Goal: Navigation & Orientation: Find specific page/section

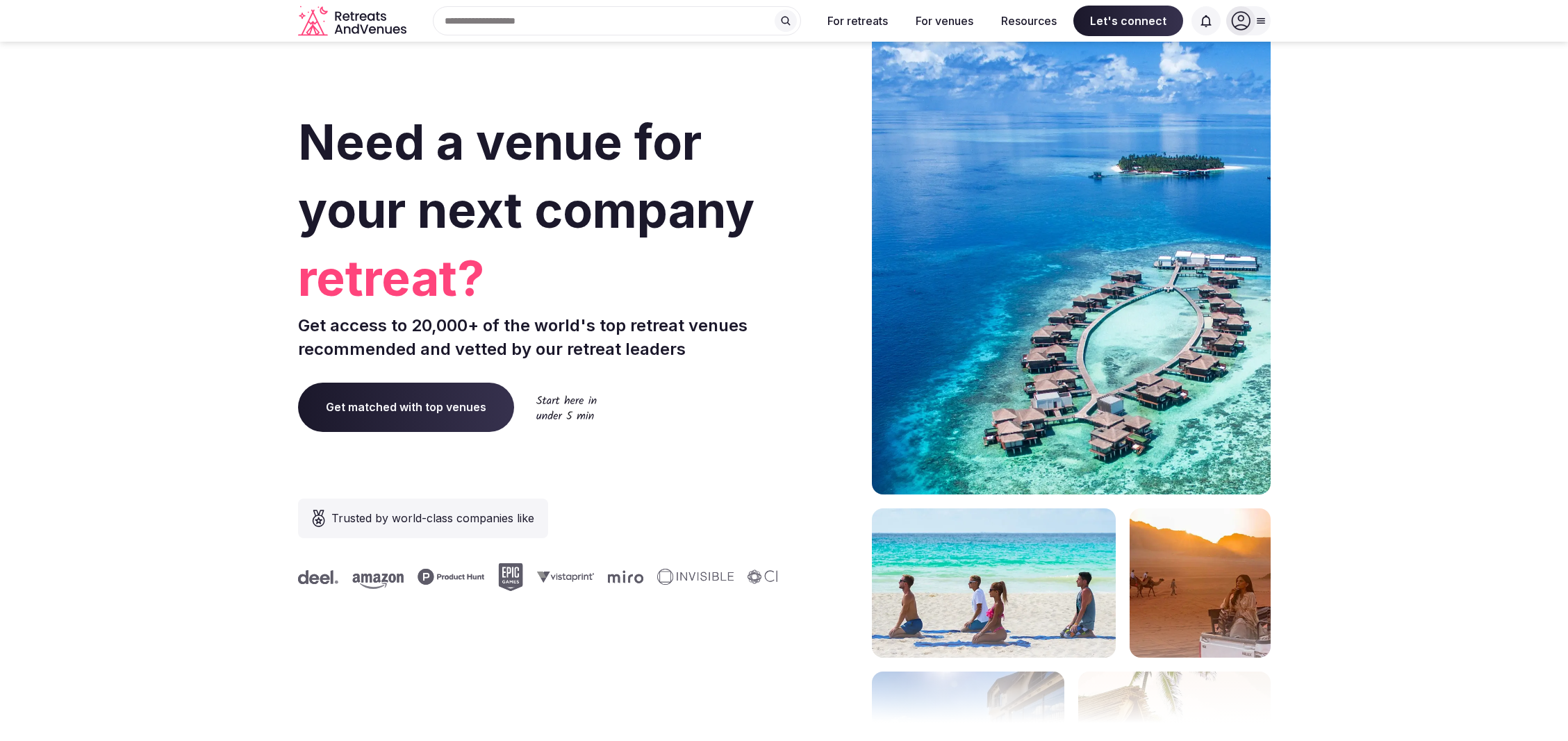
click at [1204, 18] on icon at bounding box center [1206, 21] width 14 height 14
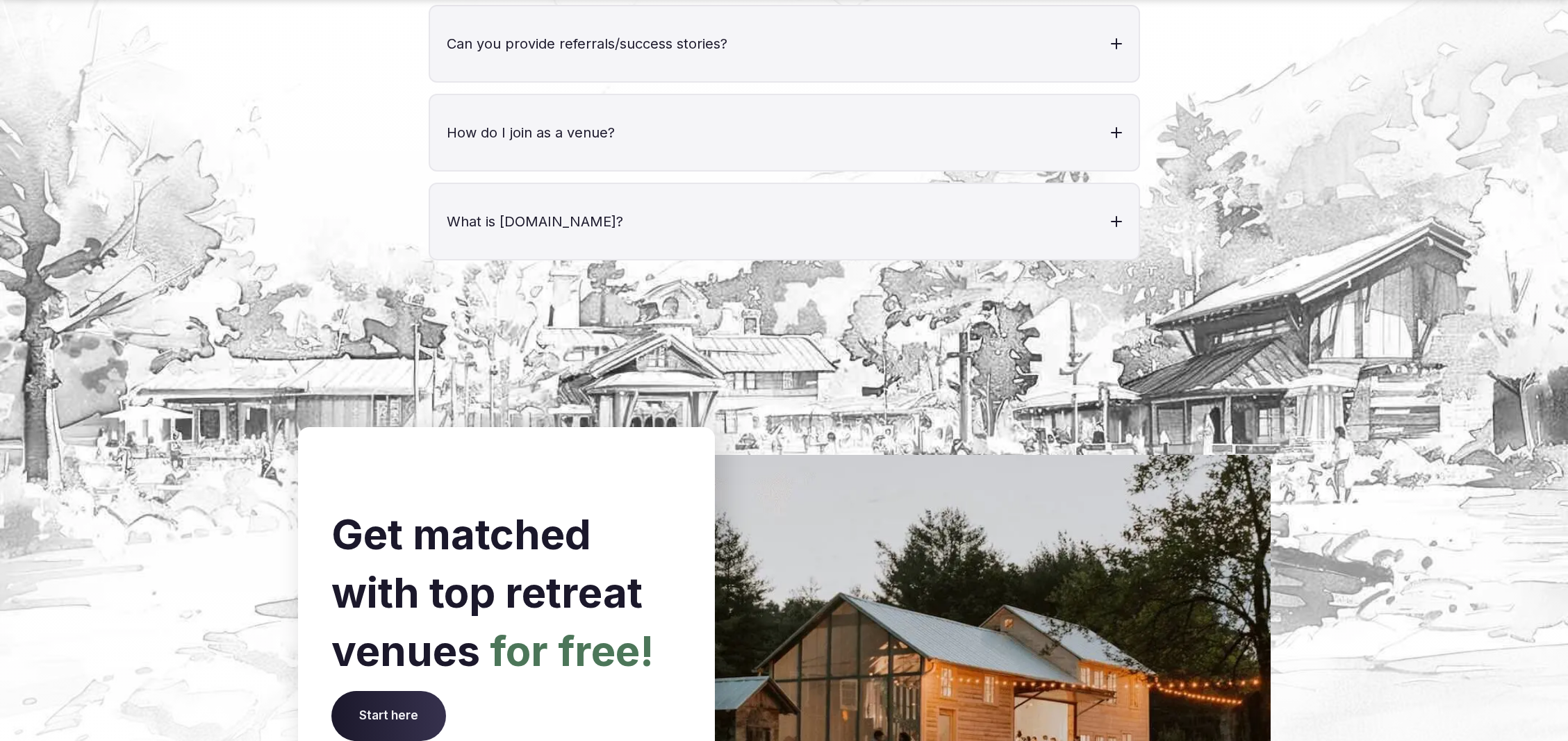
scroll to position [5655, 0]
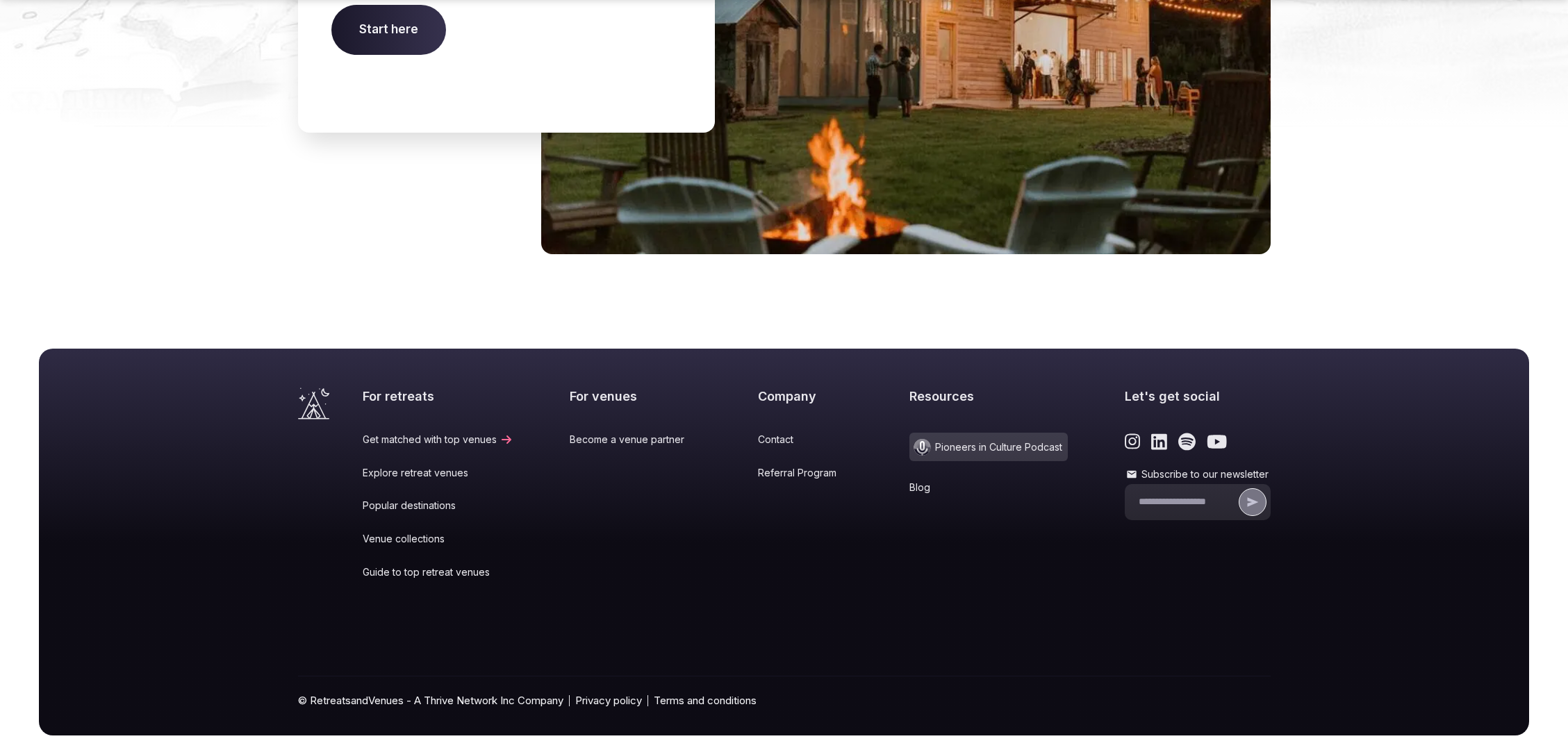
click at [417, 499] on link "Popular destinations" at bounding box center [438, 506] width 150 height 14
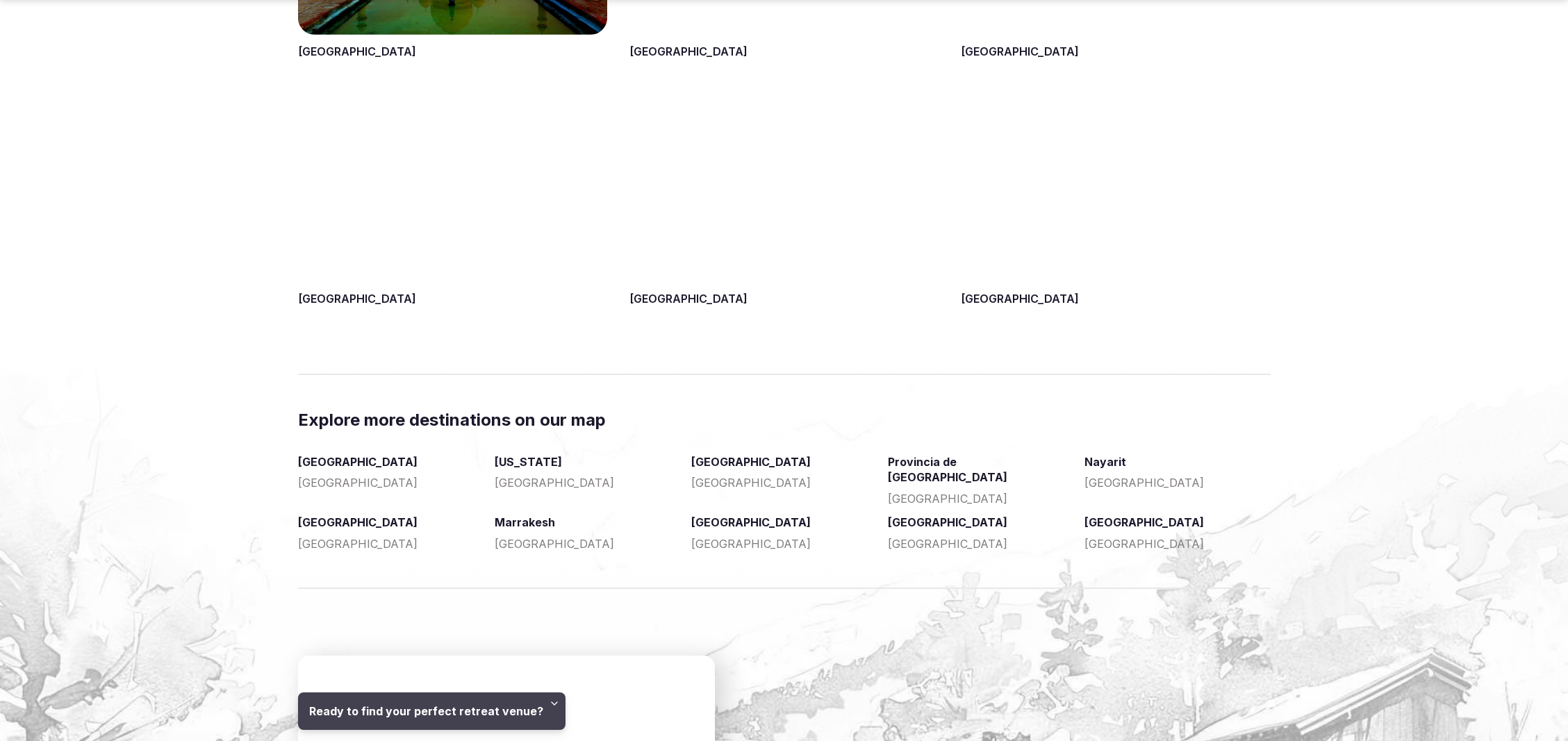
scroll to position [2279, 0]
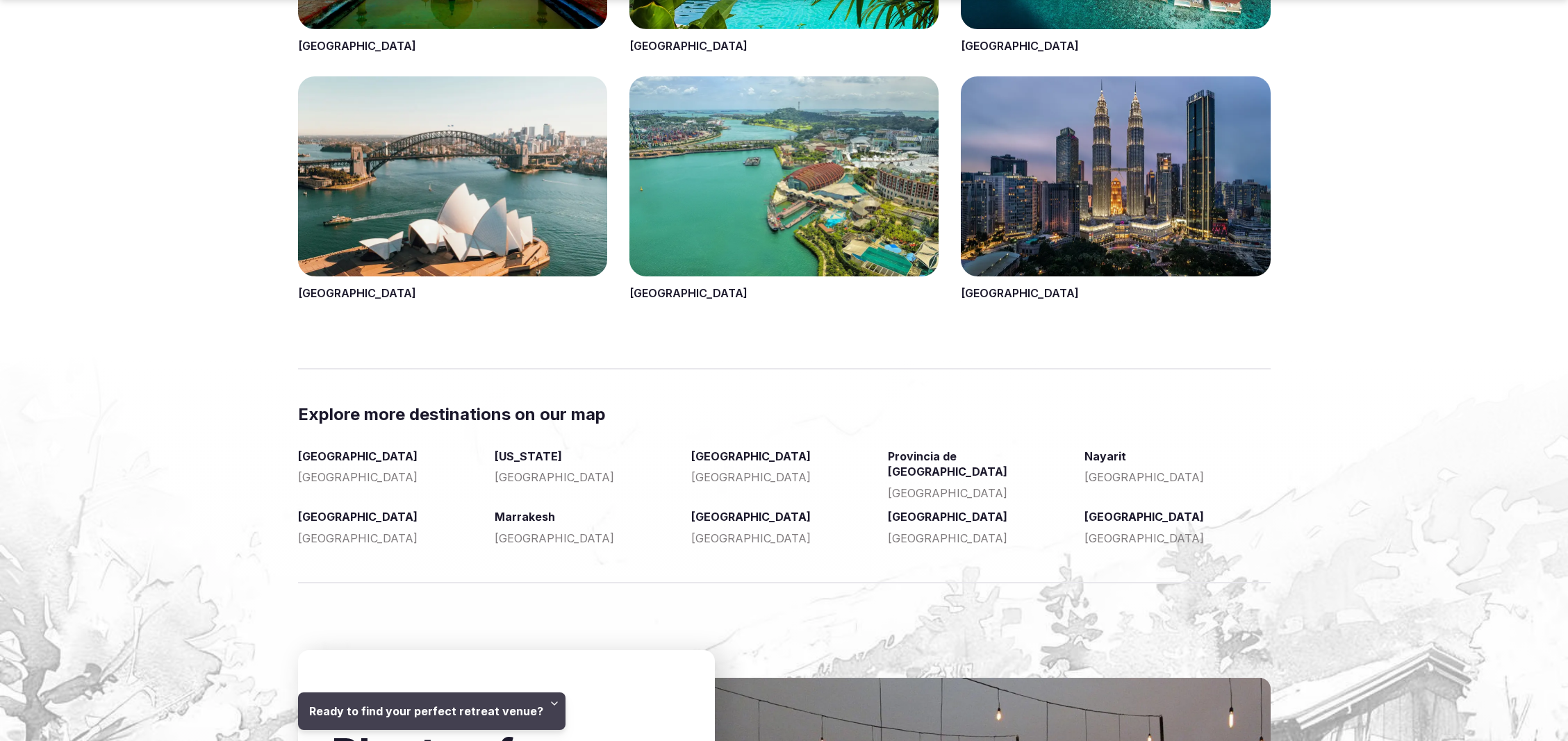
click at [542, 458] on link "[US_STATE]" at bounding box center [587, 457] width 185 height 16
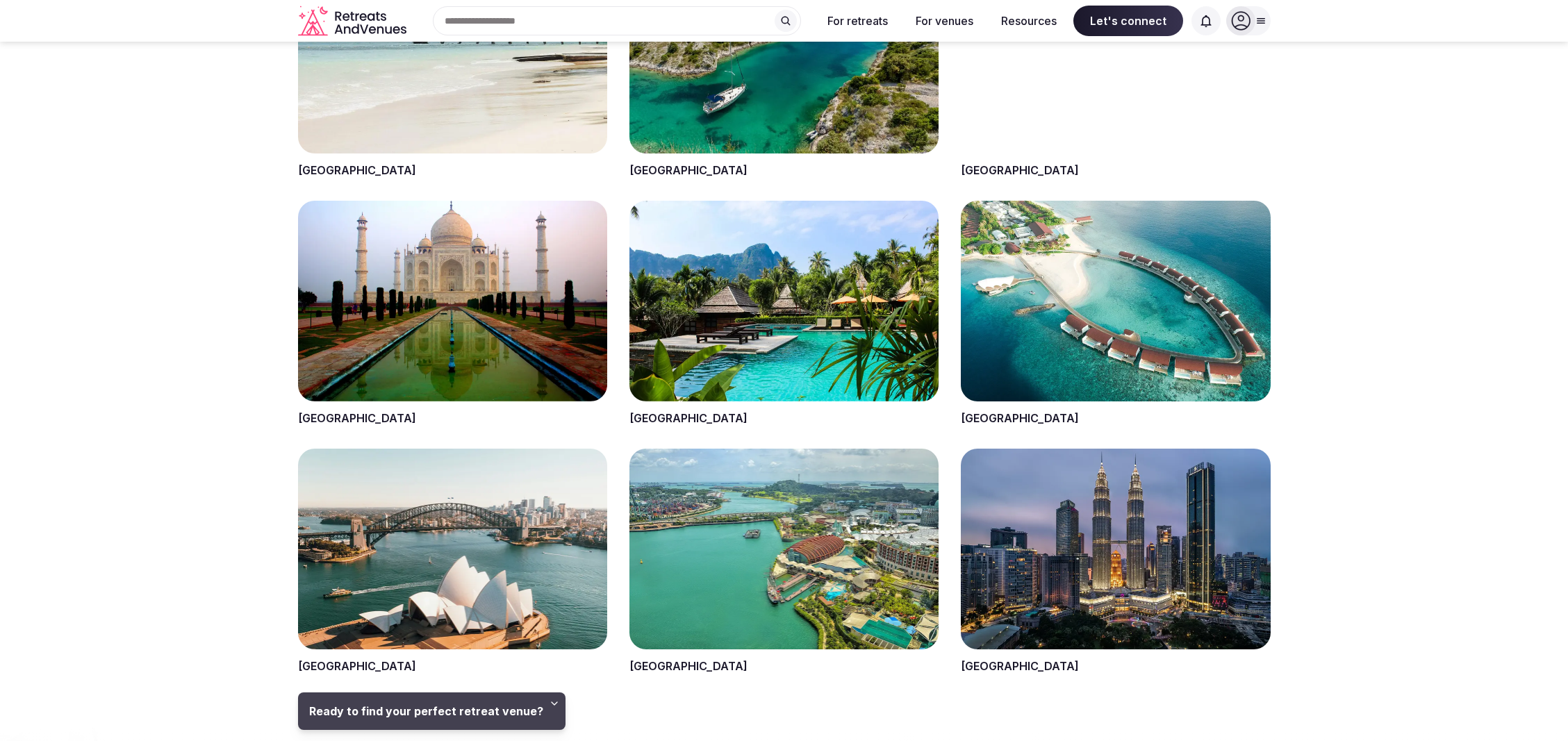
scroll to position [1909, 0]
